Goal: Transaction & Acquisition: Purchase product/service

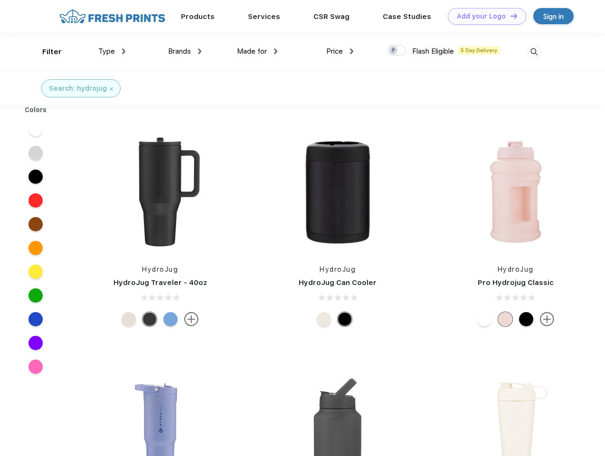
click at [483, 16] on link "Add your Logo Design Tool" at bounding box center [487, 16] width 78 height 17
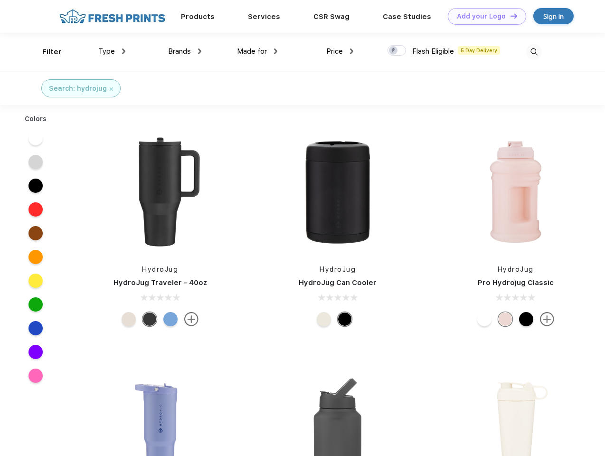
click at [0, 0] on div "Design Tool" at bounding box center [0, 0] width 0 height 0
click at [509, 16] on link "Add your Logo Design Tool" at bounding box center [487, 16] width 78 height 17
click at [46, 52] on div "Filter" at bounding box center [51, 52] width 19 height 11
click at [112, 51] on span "Type" at bounding box center [106, 51] width 17 height 9
click at [185, 51] on span "Brands" at bounding box center [179, 51] width 23 height 9
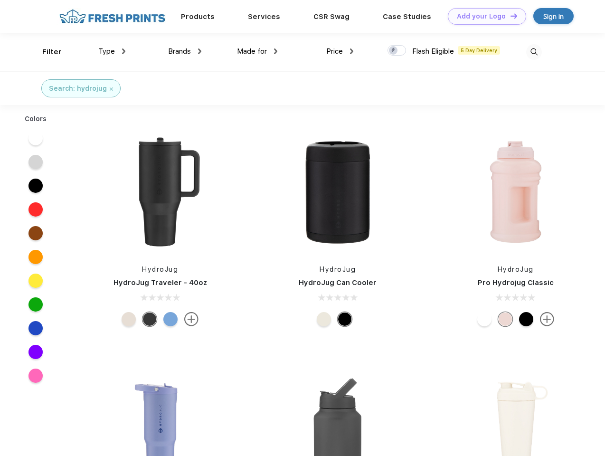
click at [257, 51] on span "Made for" at bounding box center [252, 51] width 30 height 9
click at [340, 51] on span "Price" at bounding box center [334, 51] width 17 height 9
click at [397, 51] on div at bounding box center [396, 50] width 19 height 10
click at [393, 51] on input "checkbox" at bounding box center [390, 48] width 6 height 6
click at [533, 52] on img at bounding box center [534, 52] width 16 height 16
